Goal: Transaction & Acquisition: Purchase product/service

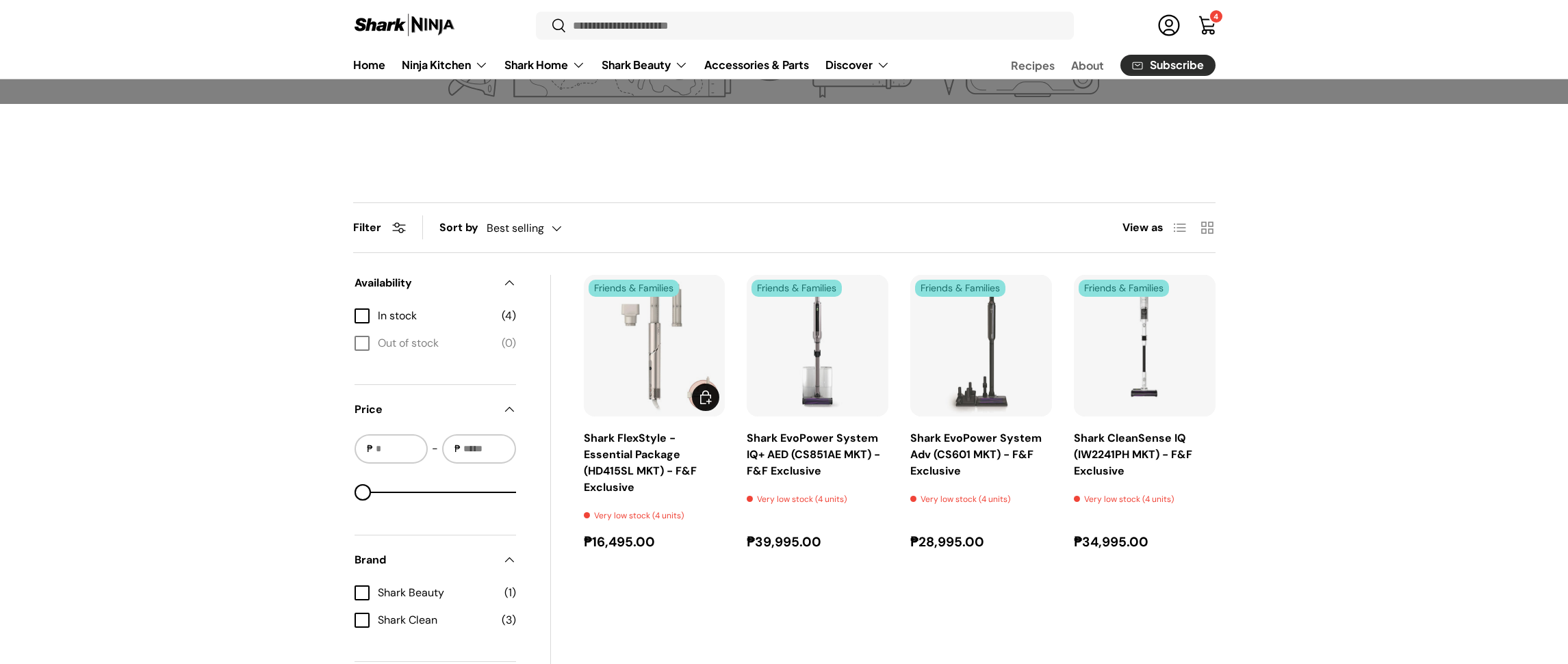
scroll to position [393, 0]
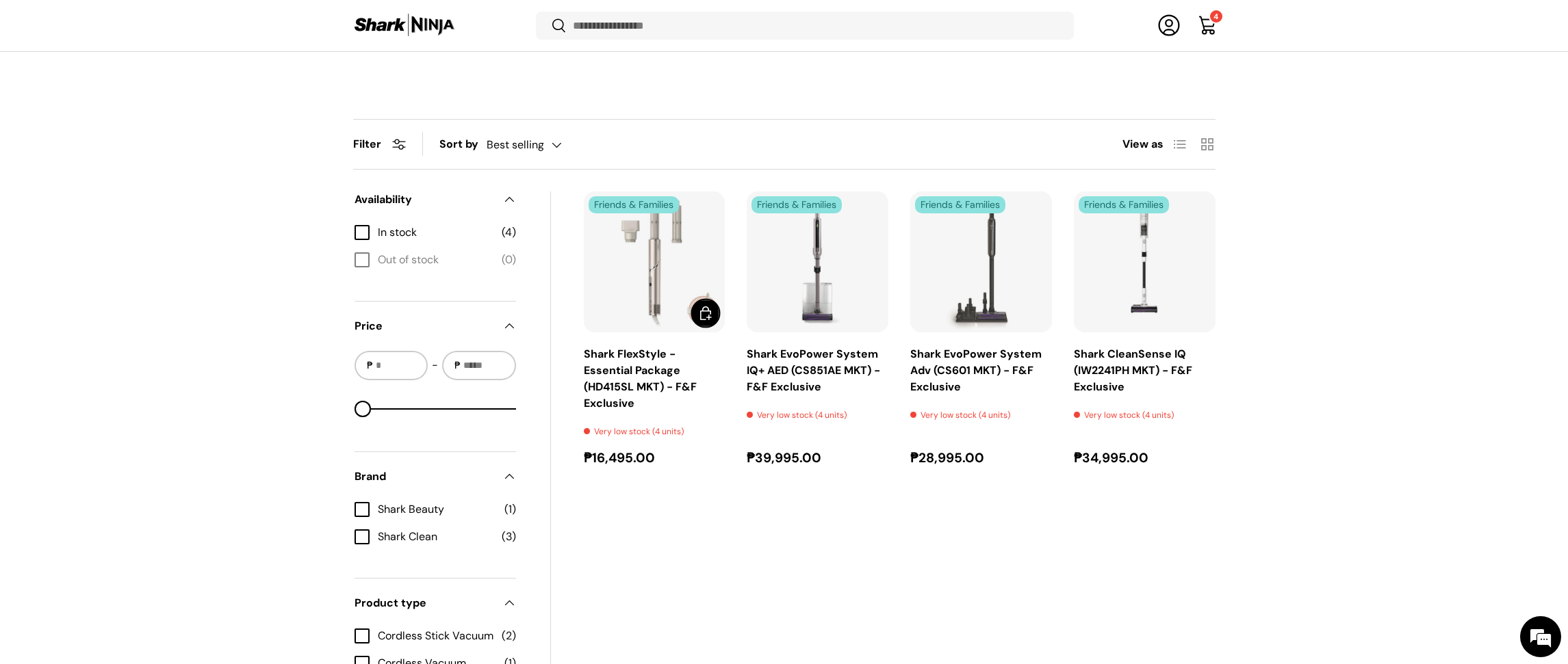
click at [709, 319] on span "Add to cart" at bounding box center [705, 313] width 16 height 16
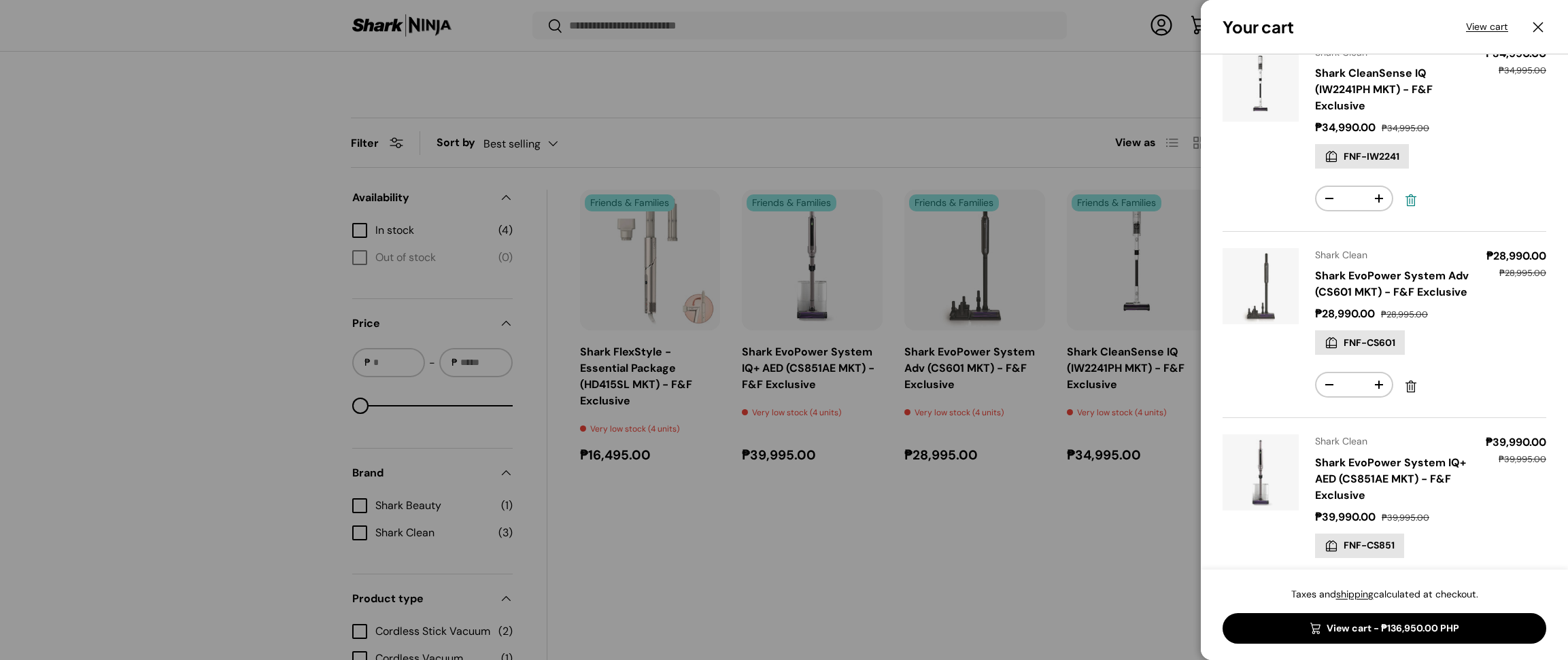
scroll to position [0, 0]
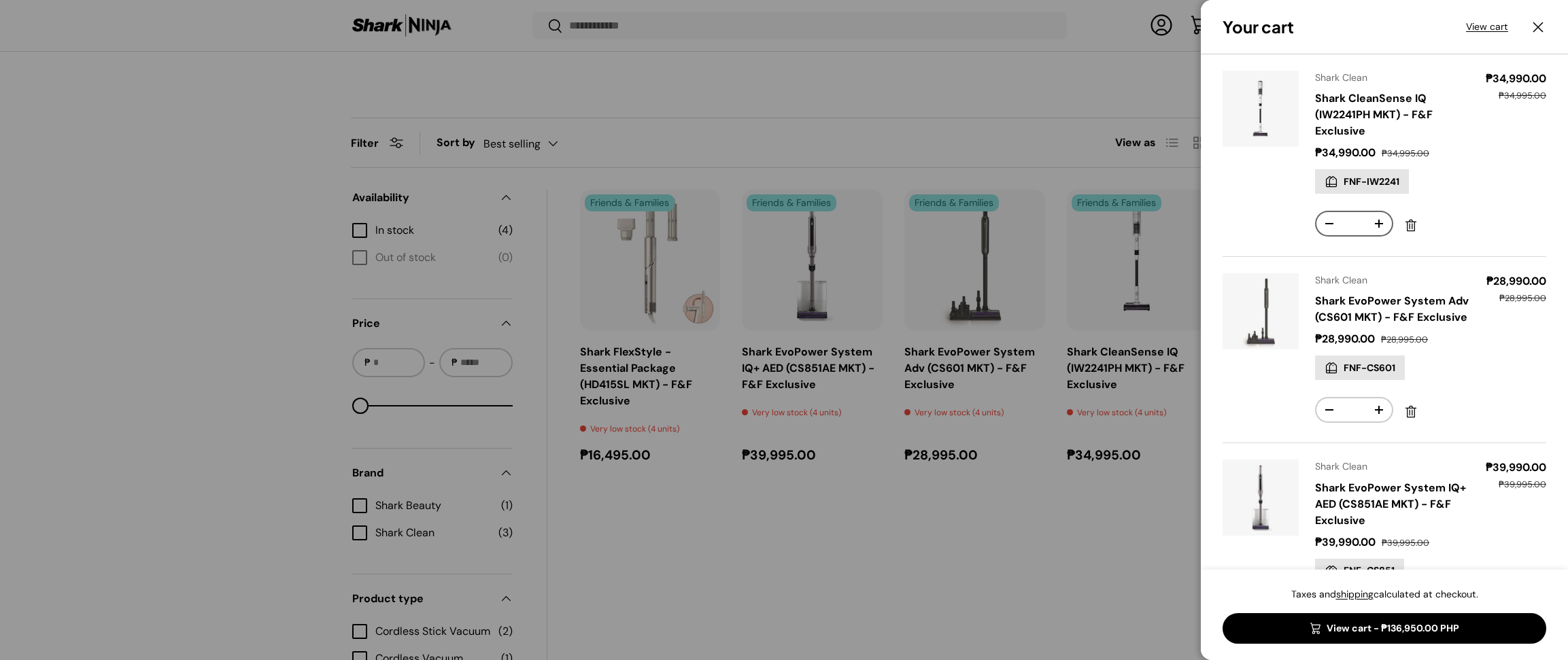
click at [1381, 224] on button "+" at bounding box center [1378, 224] width 25 height 23
type input "*"
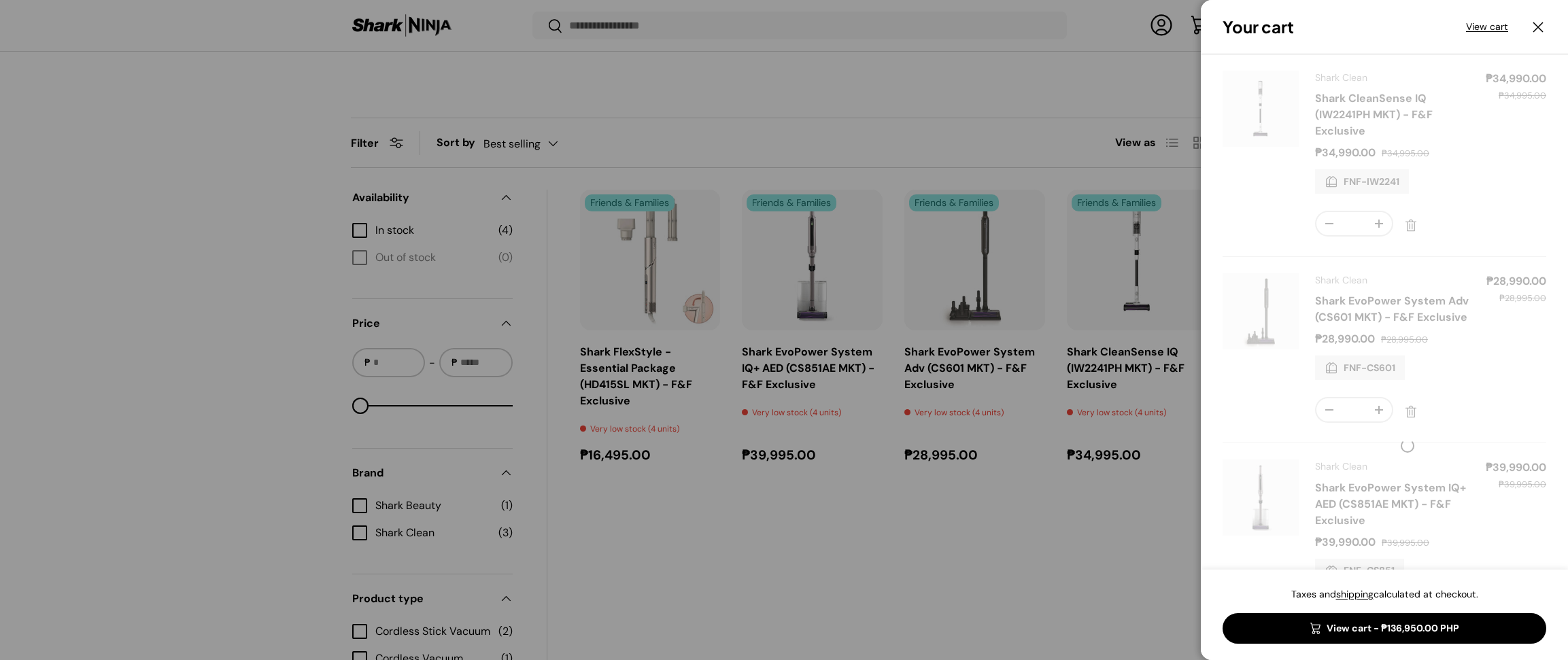
click at [1381, 225] on form "Product Price Quantity Shark Clean Shark CleanSense IQ (IW2241PH MKT) - F&F Exc…" at bounding box center [1384, 460] width 324 height 778
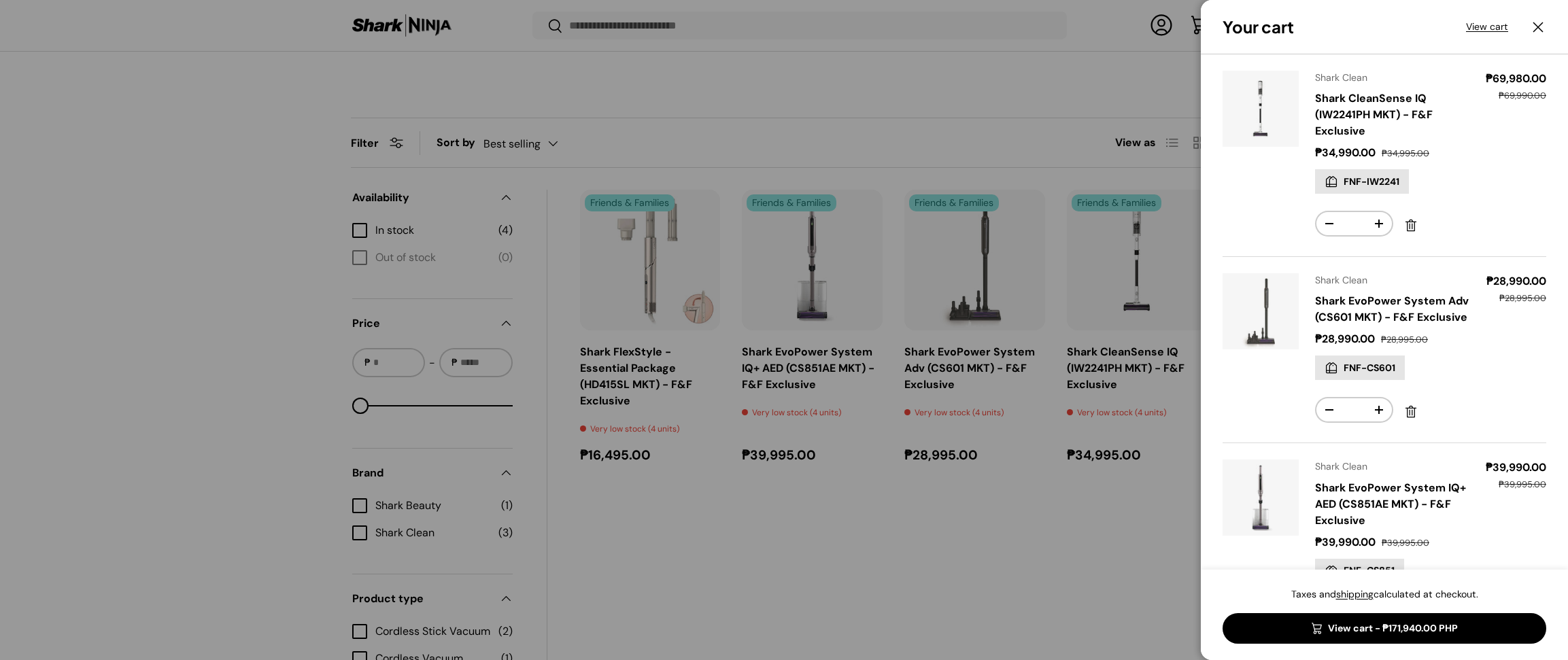
click at [1381, 223] on button "+" at bounding box center [1378, 224] width 25 height 23
type input "*"
click at [1378, 227] on button "+" at bounding box center [1378, 224] width 25 height 23
click at [1379, 227] on button "+" at bounding box center [1378, 224] width 25 height 23
click at [1380, 225] on button "+" at bounding box center [1378, 224] width 25 height 23
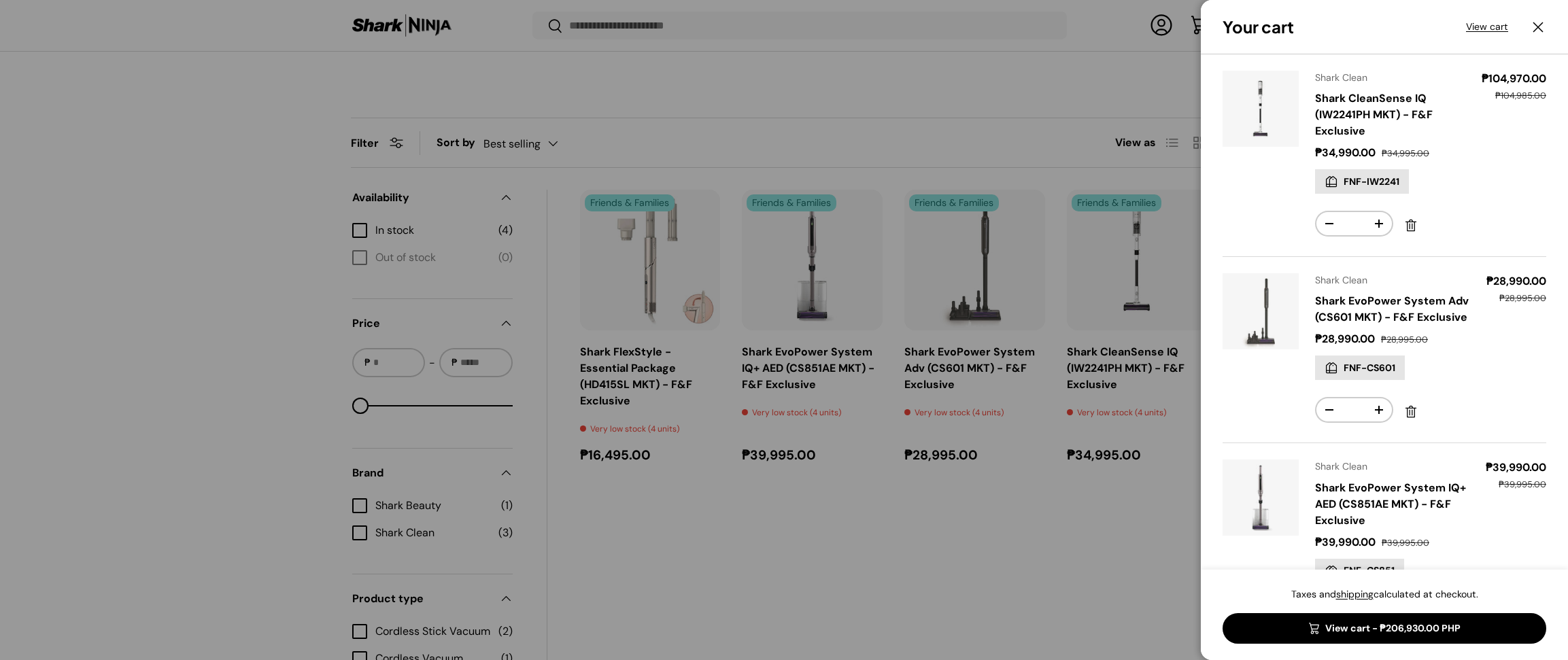
click at [1380, 225] on button "+" at bounding box center [1378, 224] width 25 height 23
drag, startPoint x: 1380, startPoint y: 225, endPoint x: 1379, endPoint y: 234, distance: 9.1
click at [1380, 225] on button "+" at bounding box center [1378, 224] width 25 height 23
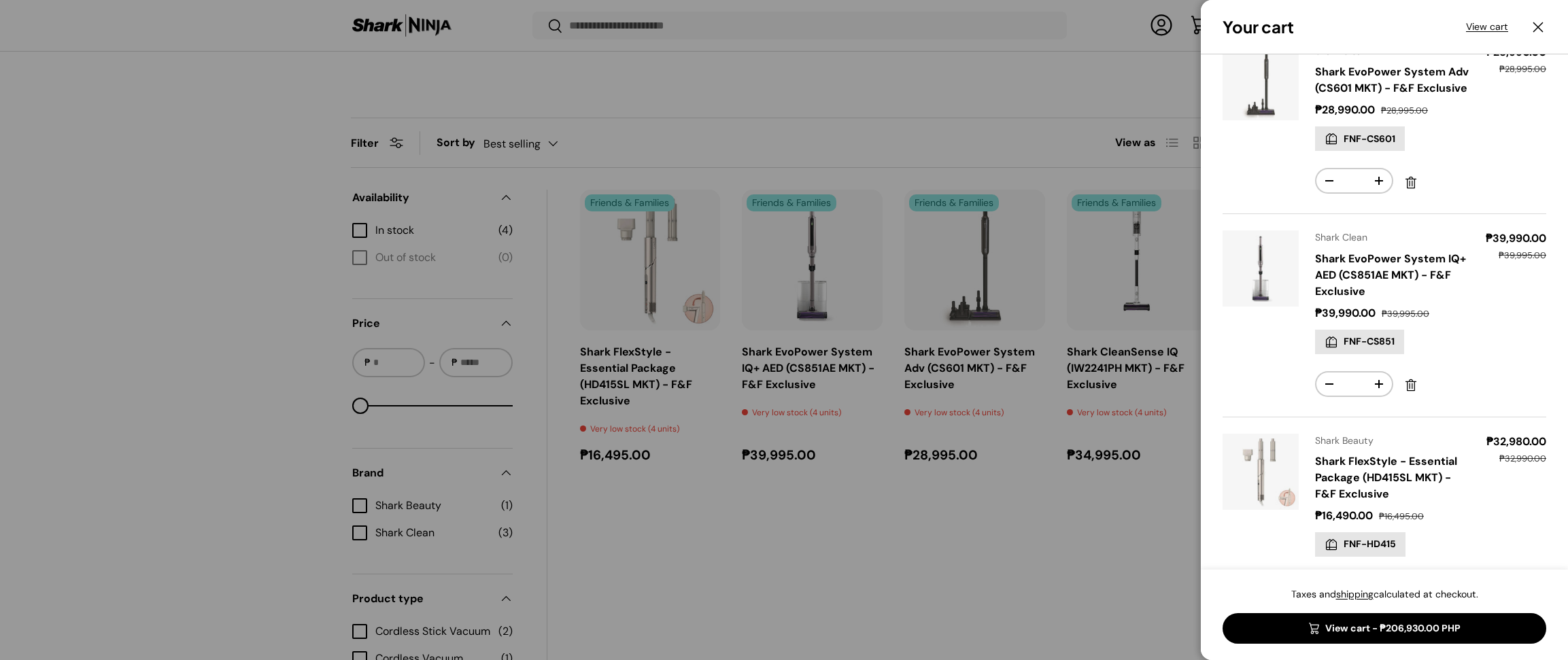
scroll to position [336, 0]
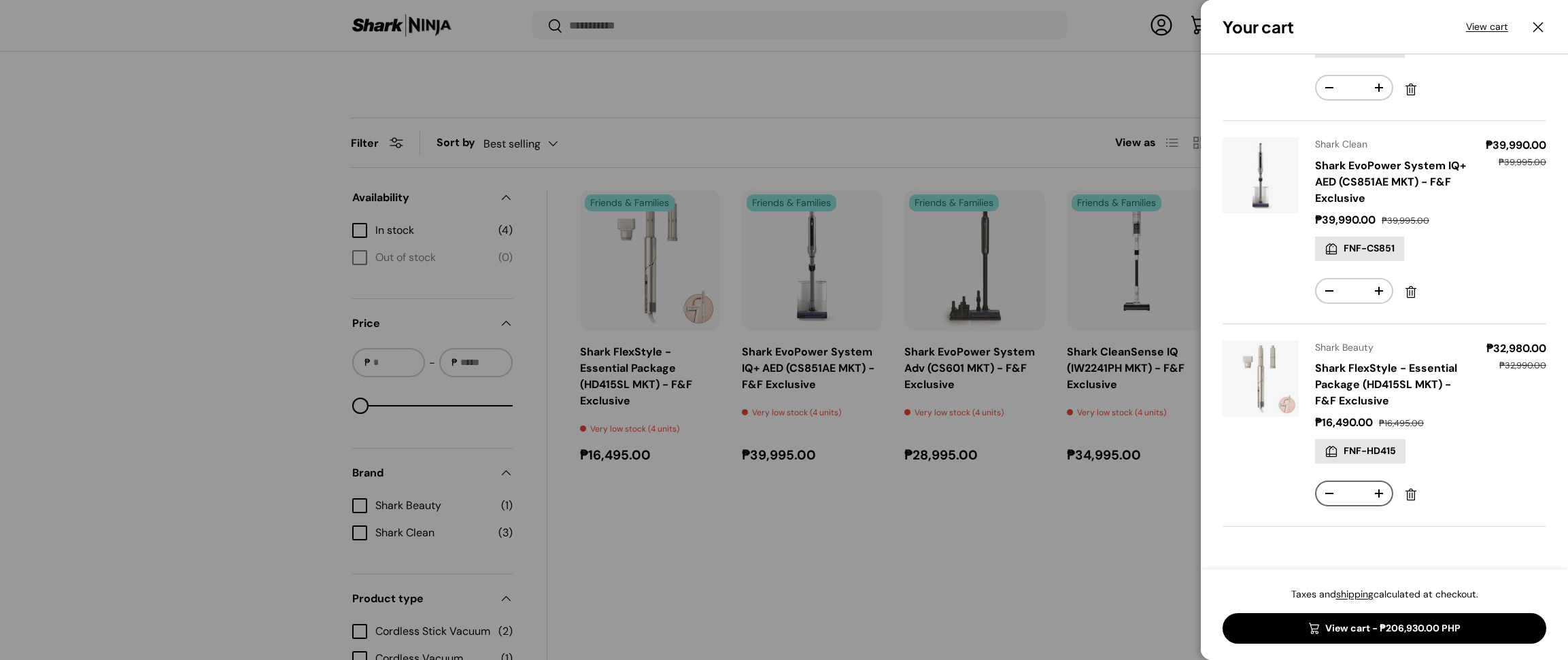
click at [1382, 493] on button "+" at bounding box center [1378, 494] width 25 height 23
type input "*"
click at [1382, 493] on button "+" at bounding box center [1378, 494] width 25 height 23
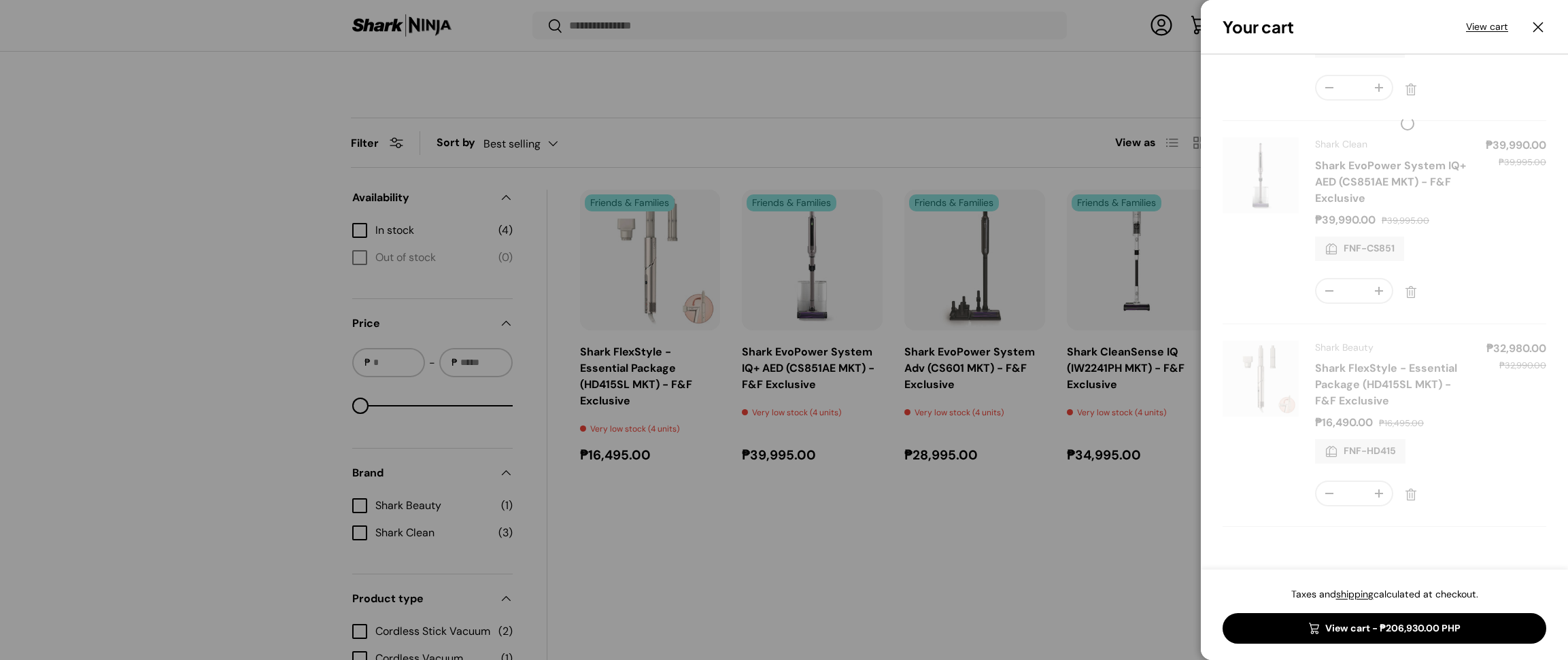
click at [1382, 493] on form "Product Price Quantity Shark Clean Shark CleanSense IQ (IW2241PH MKT) - F&F Exc…" at bounding box center [1384, 138] width 324 height 778
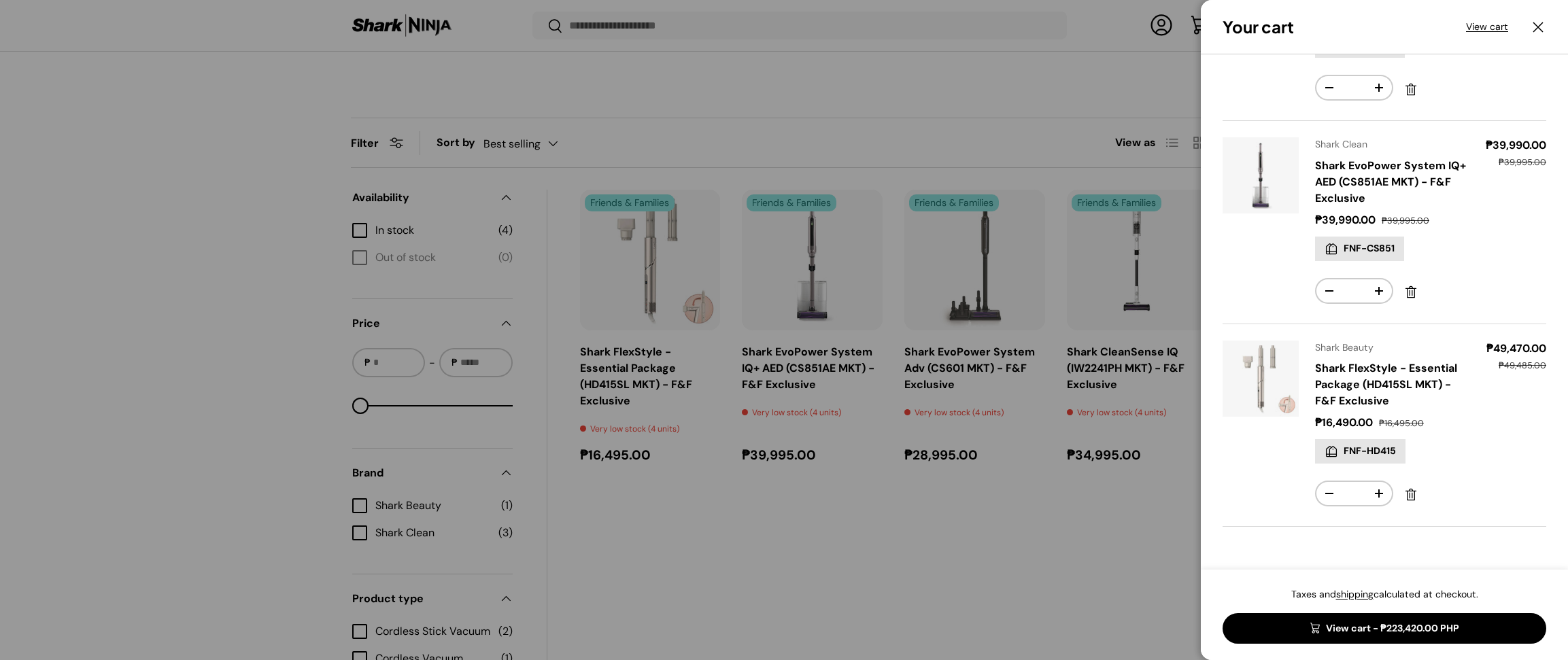
click at [1355, 621] on link "View cart - ₱223,420.00 PHP" at bounding box center [1384, 629] width 324 height 30
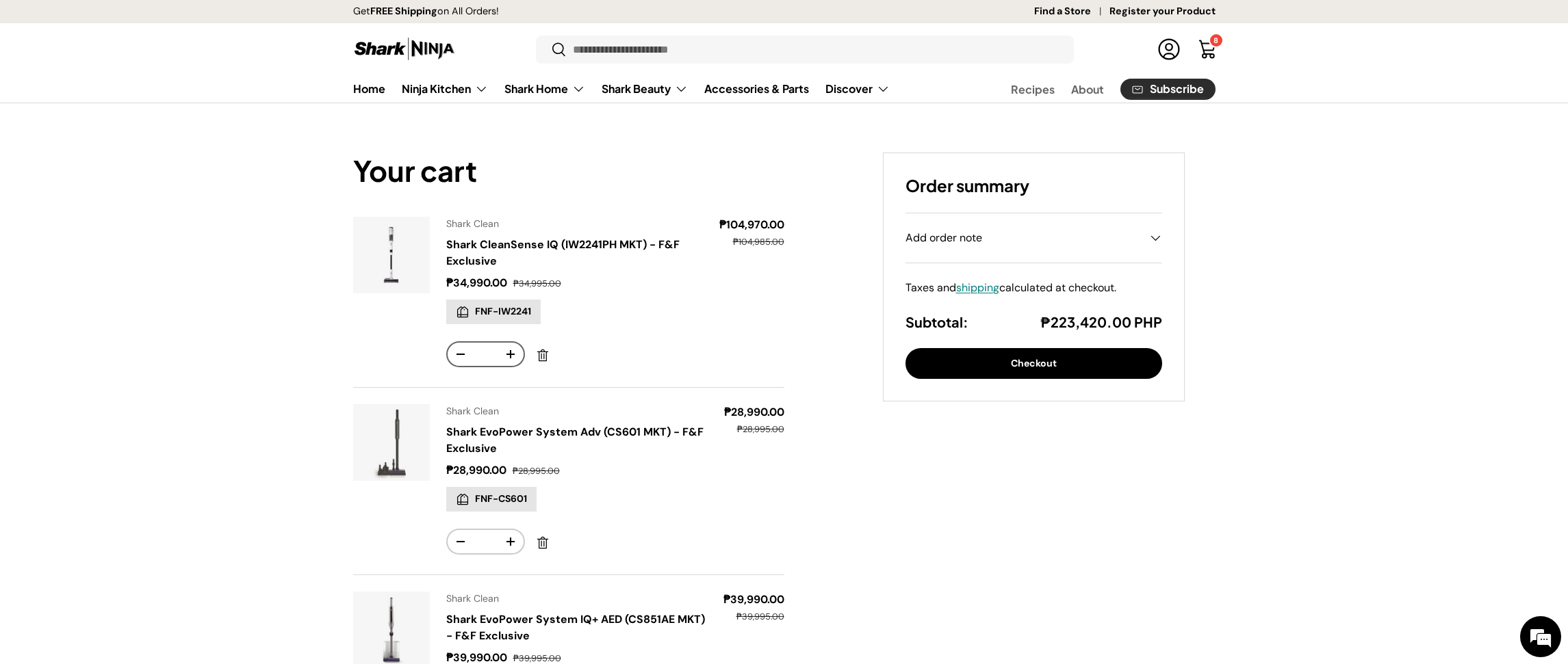
click at [508, 355] on button "+" at bounding box center [510, 354] width 26 height 23
drag, startPoint x: 488, startPoint y: 356, endPoint x: 476, endPoint y: 356, distance: 12.0
click at [476, 356] on input "*" at bounding box center [485, 354] width 24 height 23
click at [625, 337] on td "Qty - * +" at bounding box center [575, 351] width 257 height 40
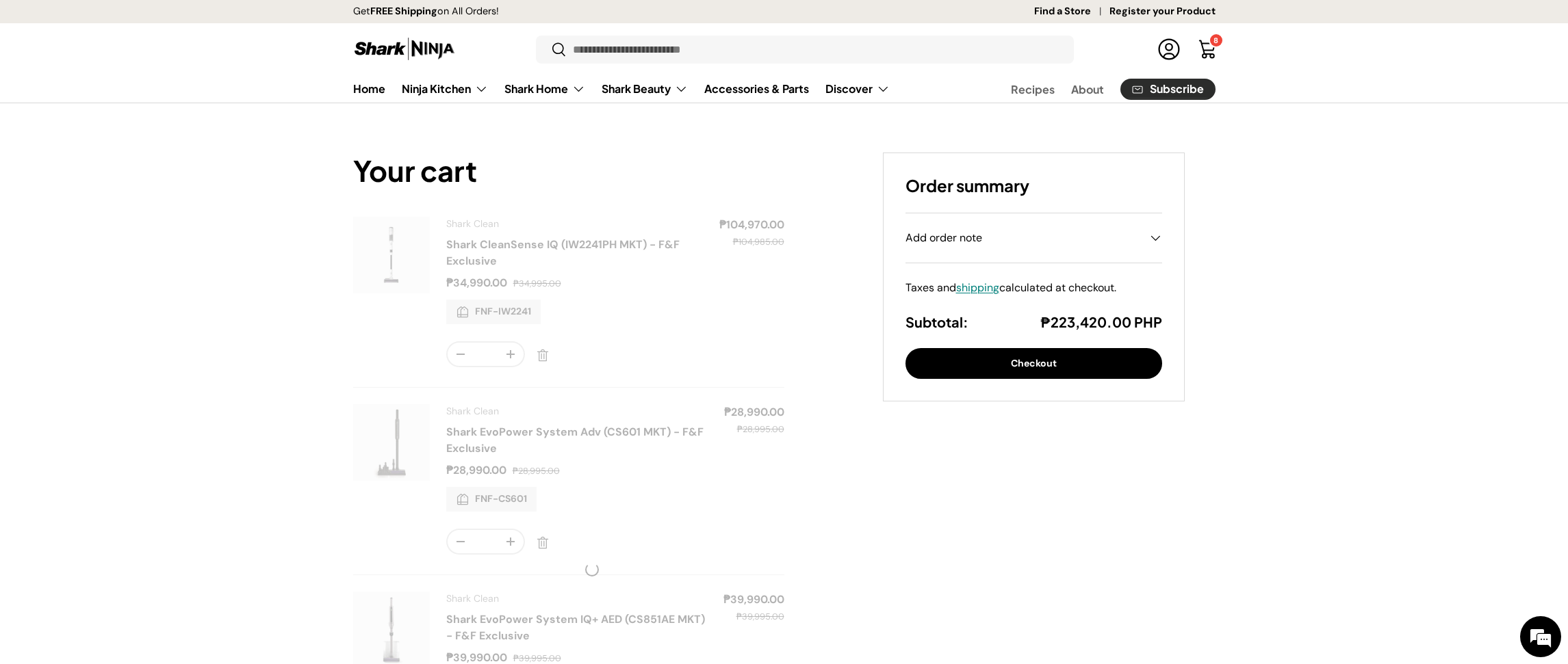
type input "*"
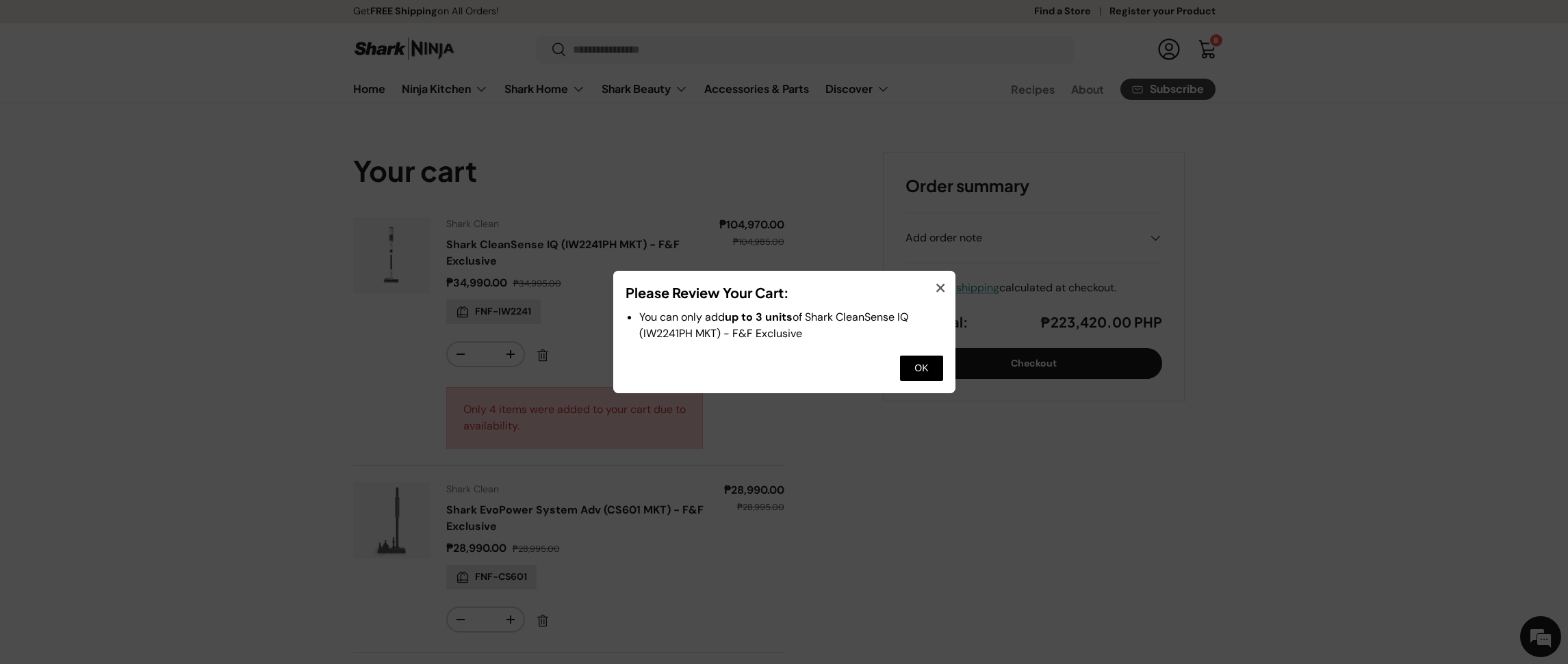
click at [955, 322] on dialog "× Please Review Your Cart: You can only add up to 3 units of Shark CleanSense I…" at bounding box center [784, 332] width 342 height 123
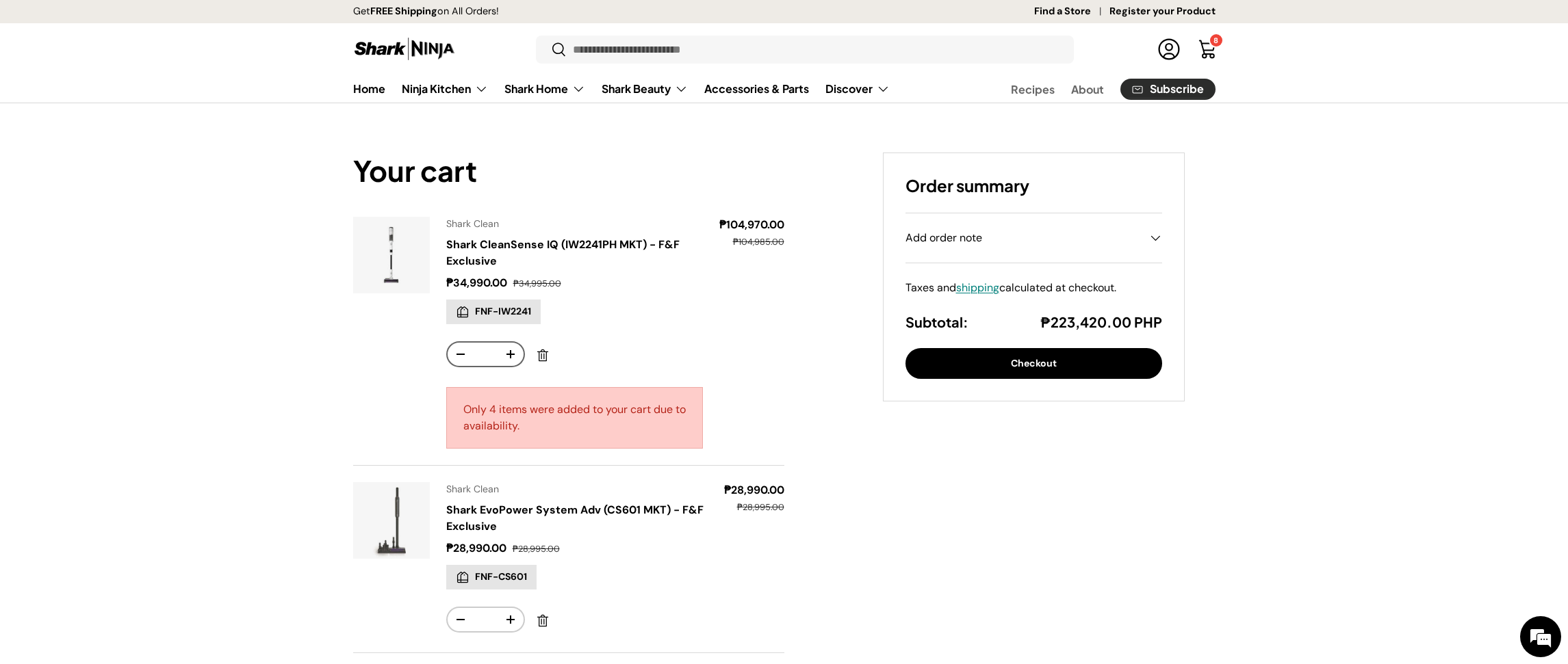
click at [506, 356] on button "+" at bounding box center [510, 354] width 26 height 23
click at [508, 354] on button "+" at bounding box center [510, 354] width 26 height 23
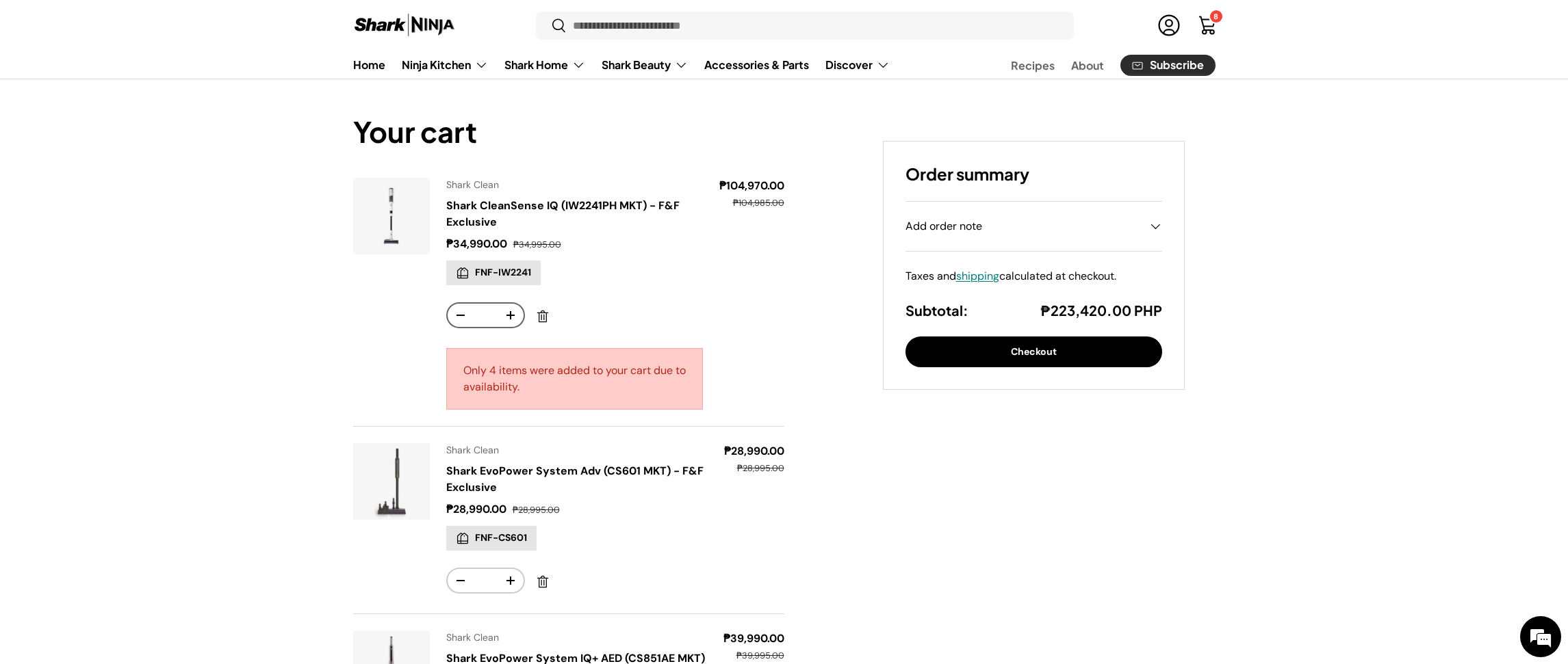
scroll to position [157, 0]
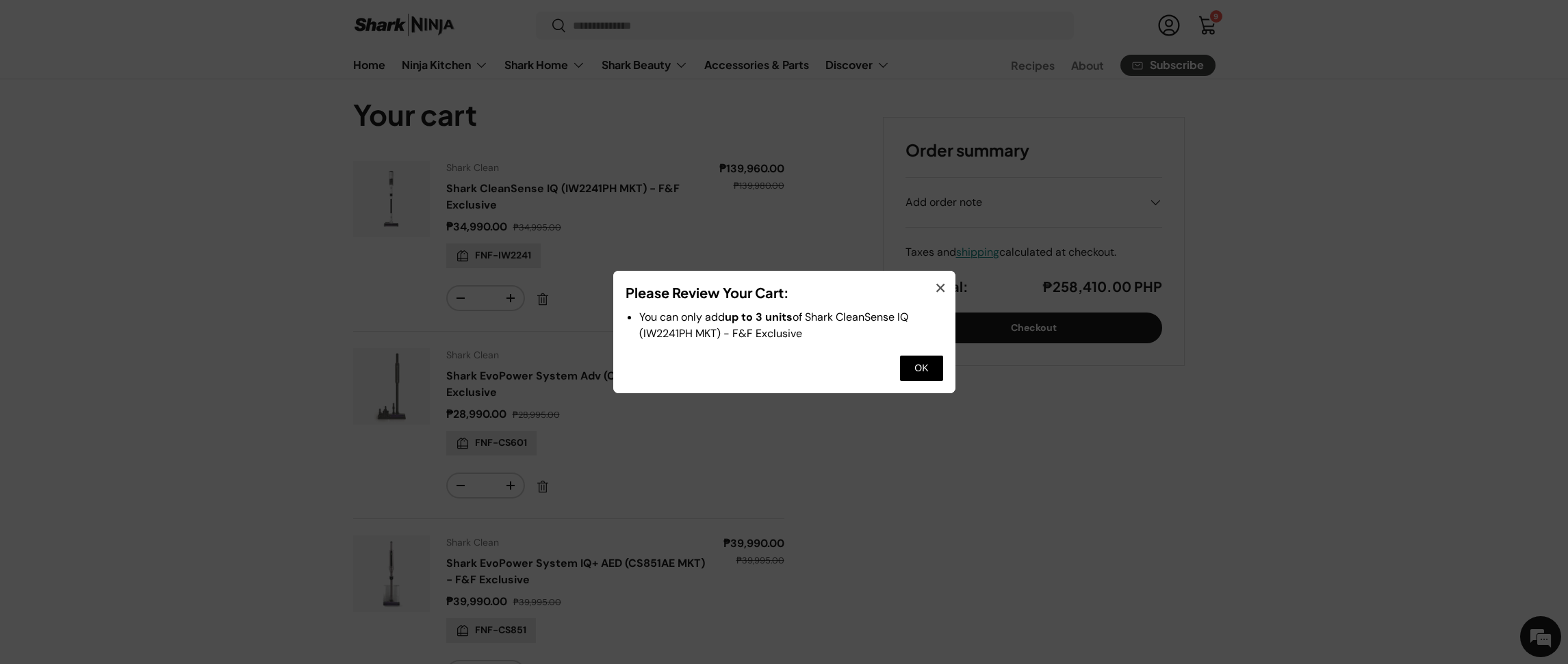
click at [931, 370] on button at bounding box center [921, 369] width 43 height 26
click at [955, 394] on dialog "× Please Review Your Cart: You can only add up to 3 units of Shark CleanSense I…" at bounding box center [784, 332] width 342 height 123
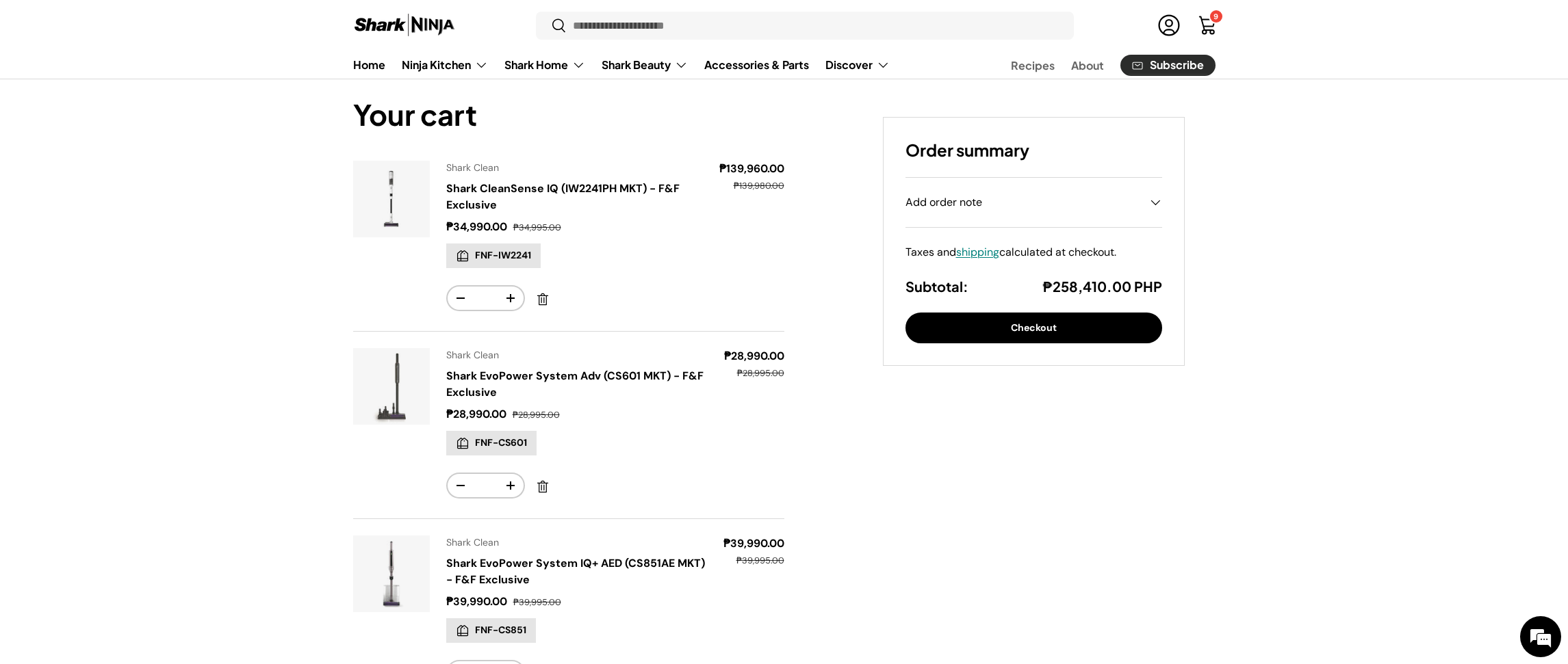
click at [759, 262] on td "Subtotal Sale price ₱139,960.00 Regular price ₱139,980.00" at bounding box center [752, 237] width 65 height 154
